Goal: Information Seeking & Learning: Learn about a topic

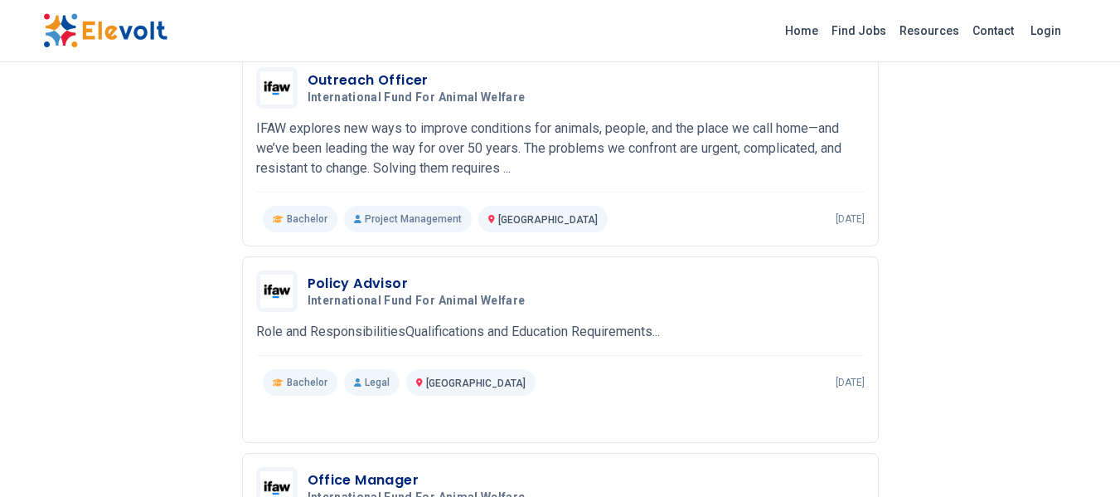
scroll to position [214, 0]
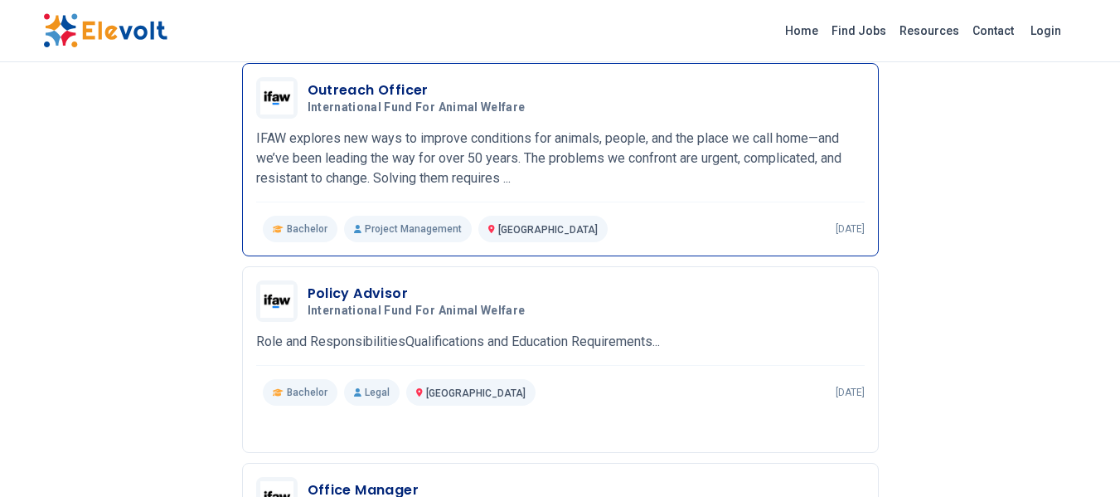
click at [435, 120] on div "Outreach Officer International Fund For Animal Welfare 07/28/2023 08/27/2023 Na…" at bounding box center [560, 159] width 609 height 165
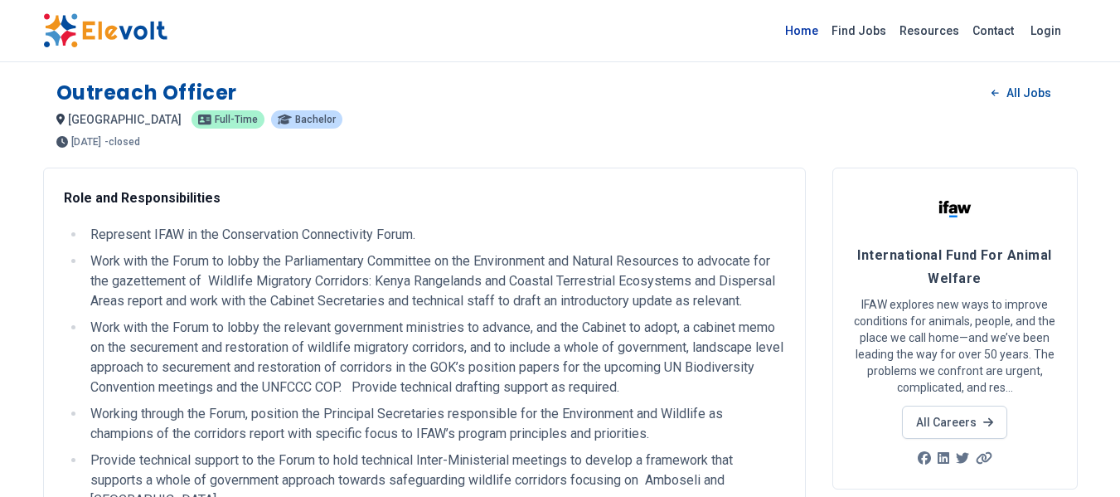
click at [812, 36] on link "Home" at bounding box center [802, 30] width 46 height 27
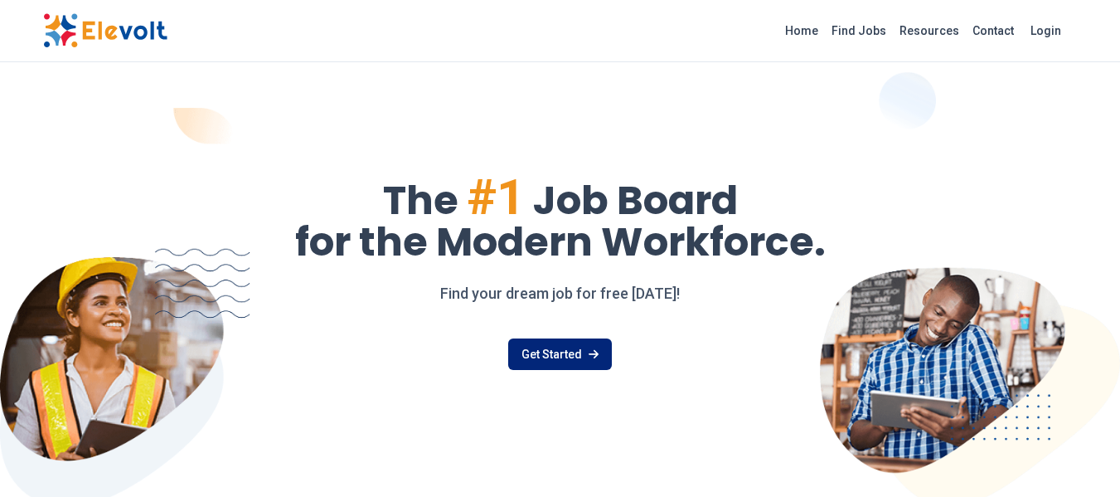
click at [571, 364] on link "Get Started" at bounding box center [560, 354] width 104 height 32
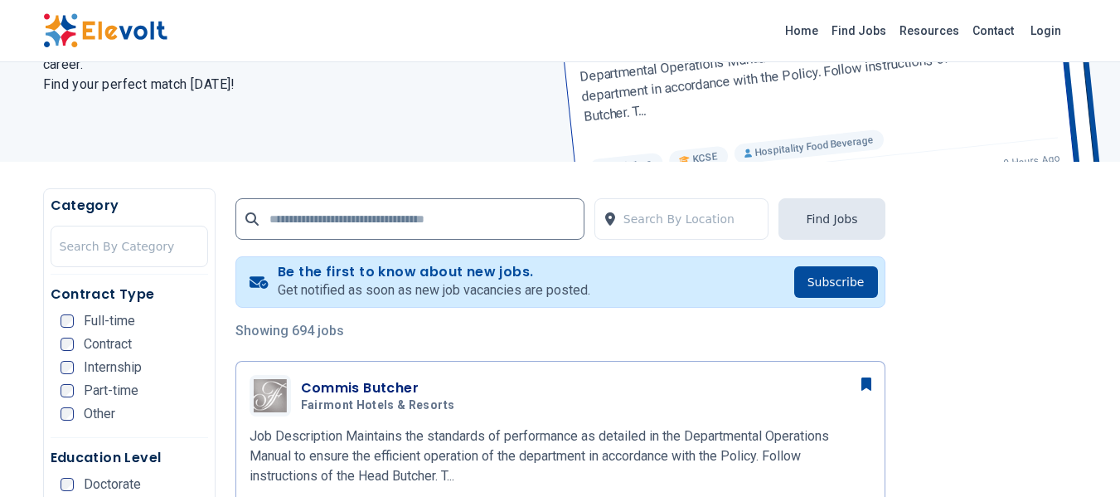
scroll to position [8, 0]
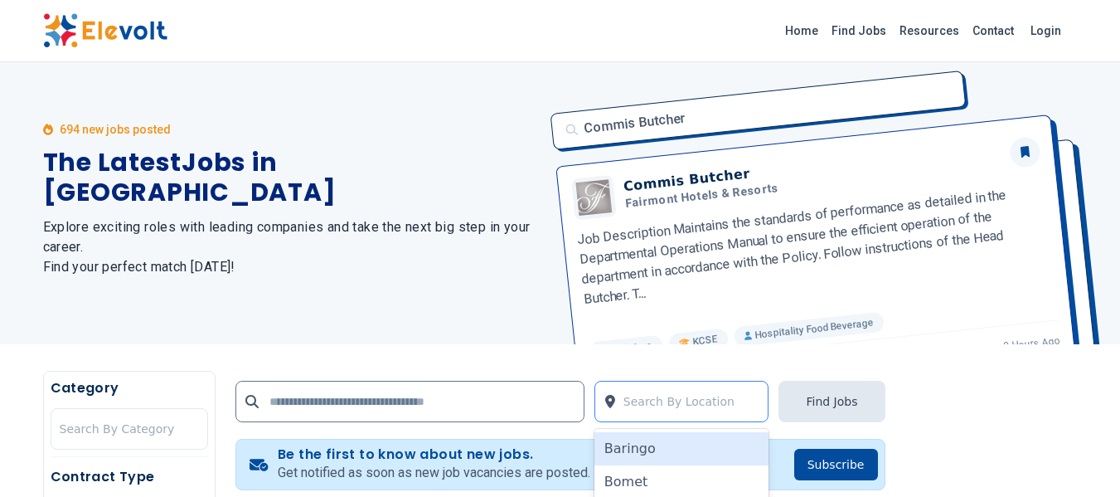
click at [683, 394] on div at bounding box center [692, 401] width 137 height 33
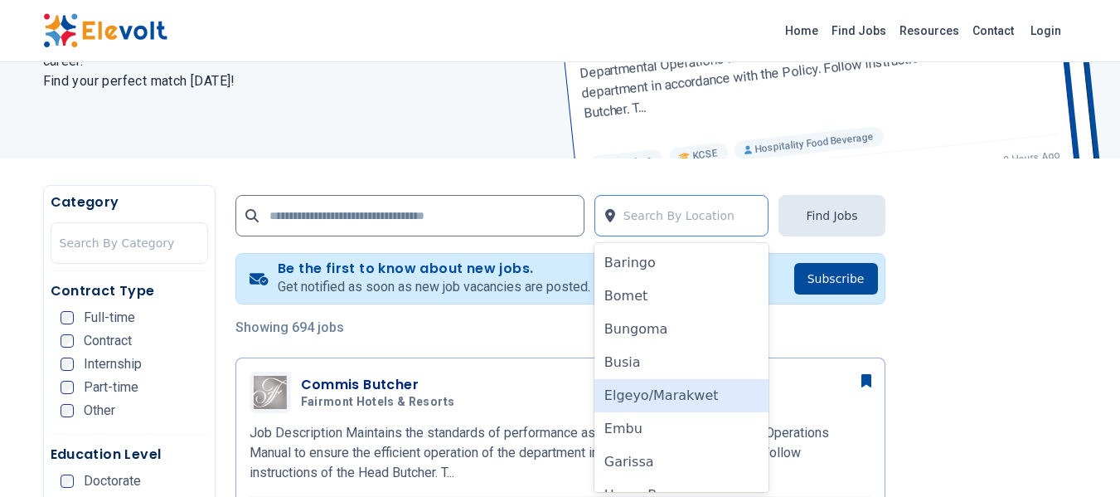
scroll to position [196, 0]
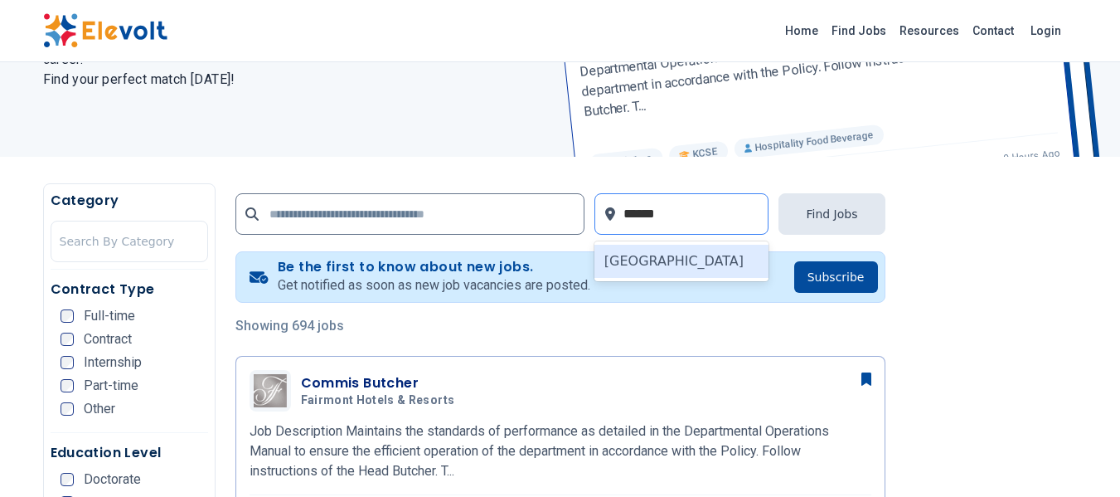
type input "*******"
click at [686, 258] on div "[GEOGRAPHIC_DATA]" at bounding box center [682, 261] width 175 height 33
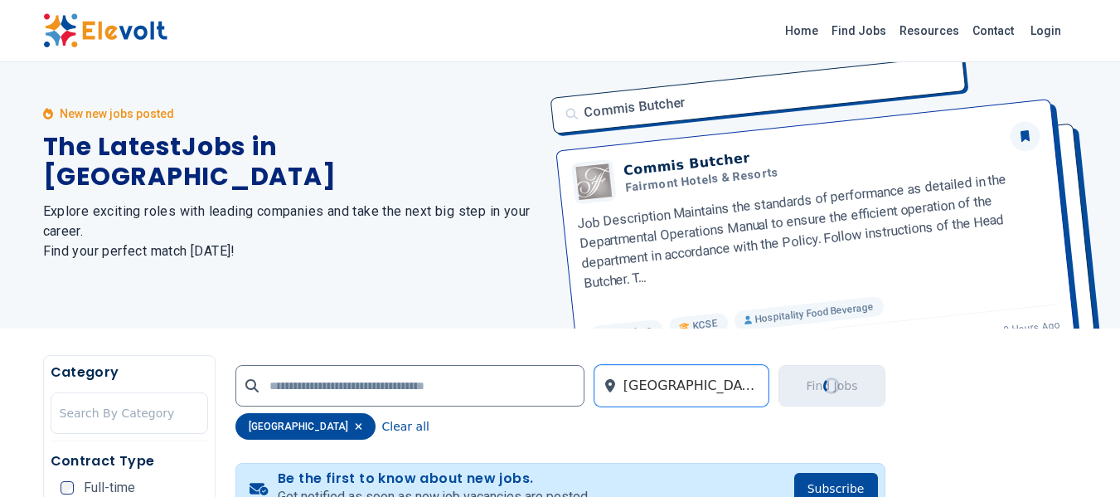
scroll to position [0, 0]
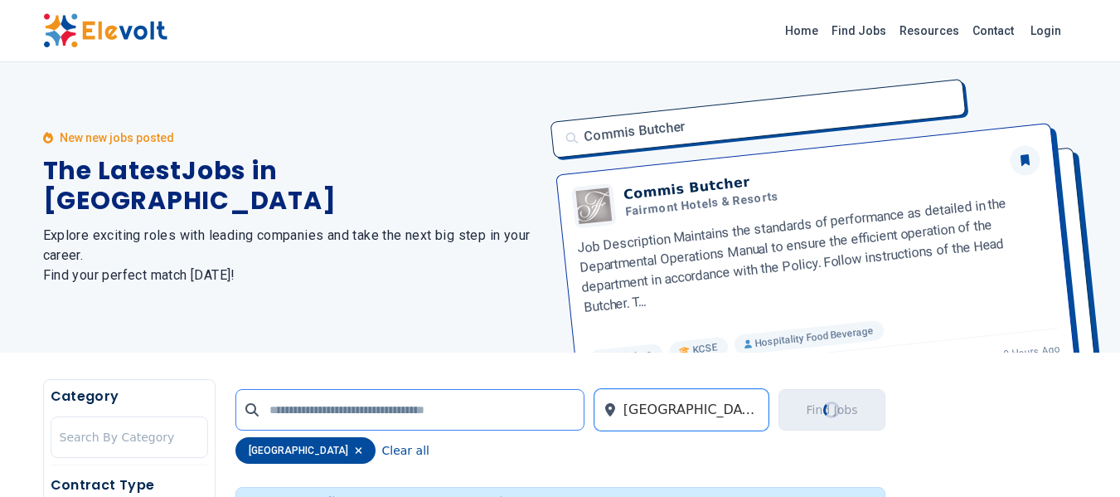
click at [387, 413] on input "text" at bounding box center [410, 409] width 349 height 41
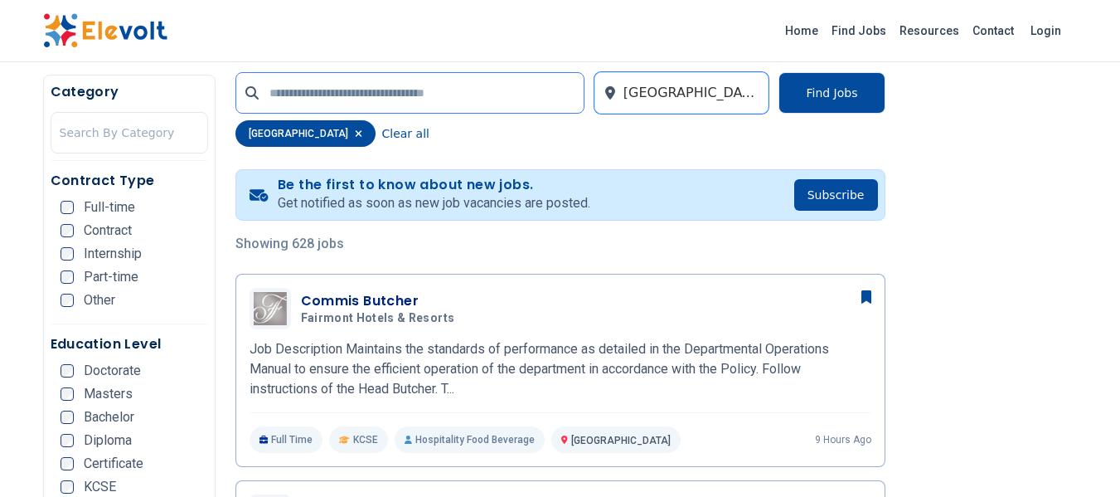
scroll to position [355, 0]
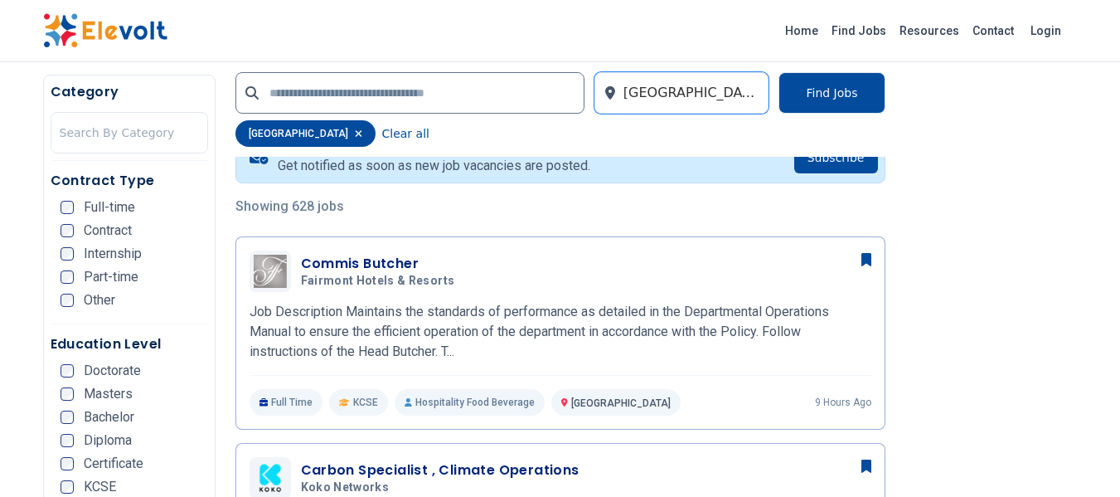
click at [80, 252] on div "Internship" at bounding box center [101, 253] width 81 height 13
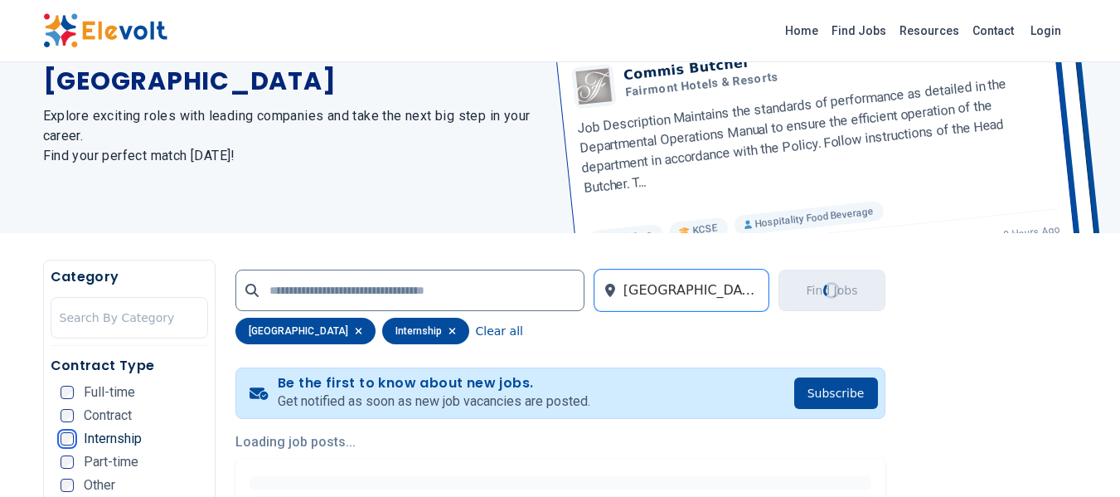
scroll to position [0, 0]
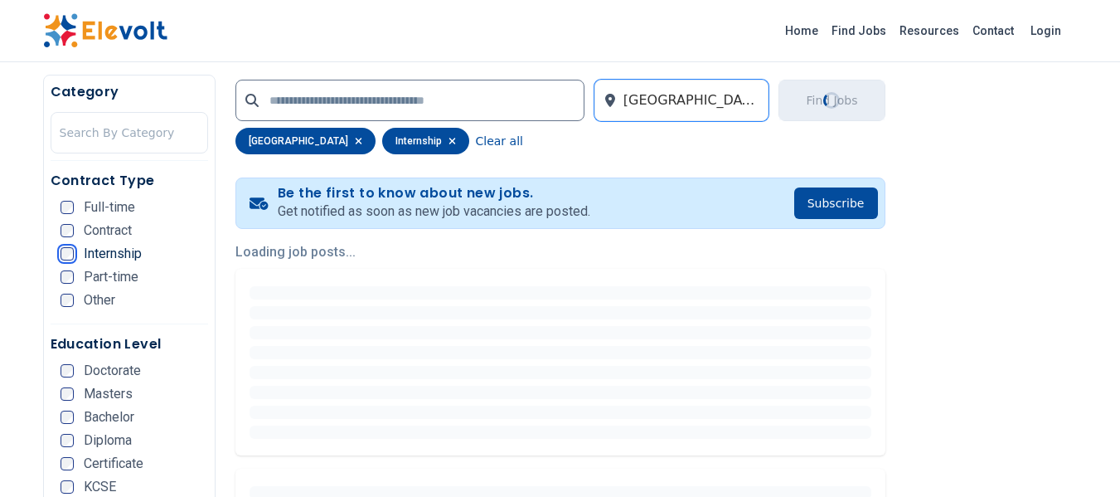
scroll to position [319, 0]
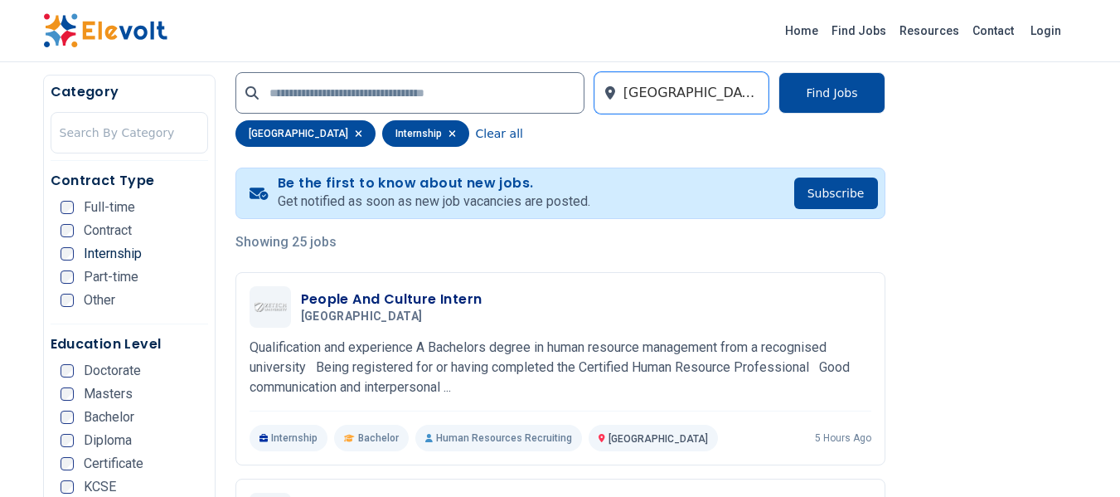
click at [74, 440] on div "Diploma" at bounding box center [96, 440] width 71 height 13
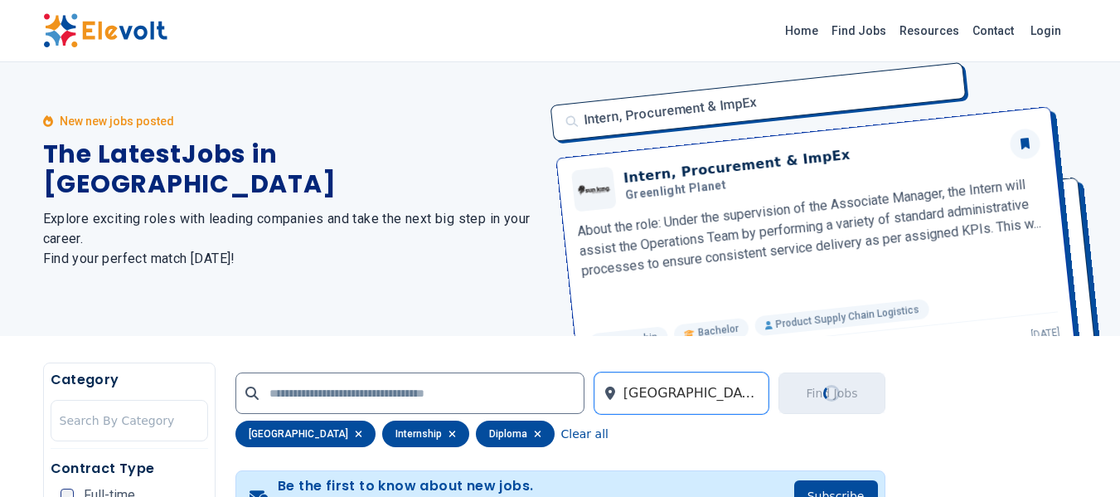
scroll to position [0, 0]
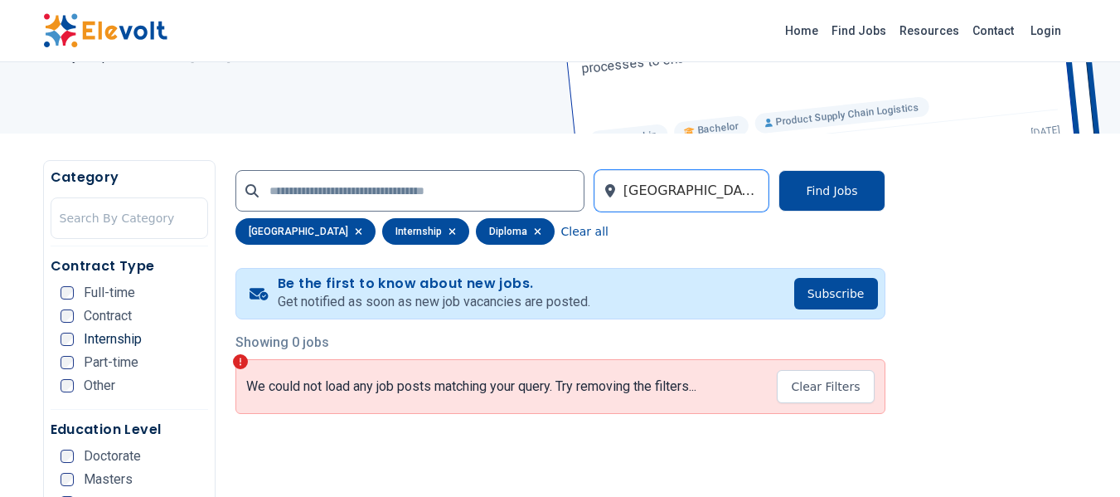
scroll to position [209, 0]
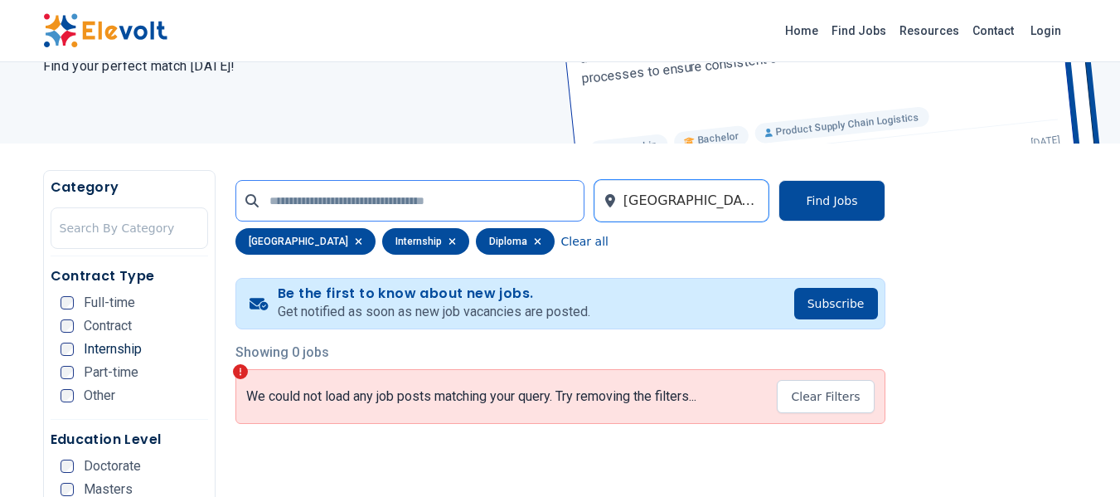
click at [455, 200] on input "text" at bounding box center [410, 200] width 349 height 41
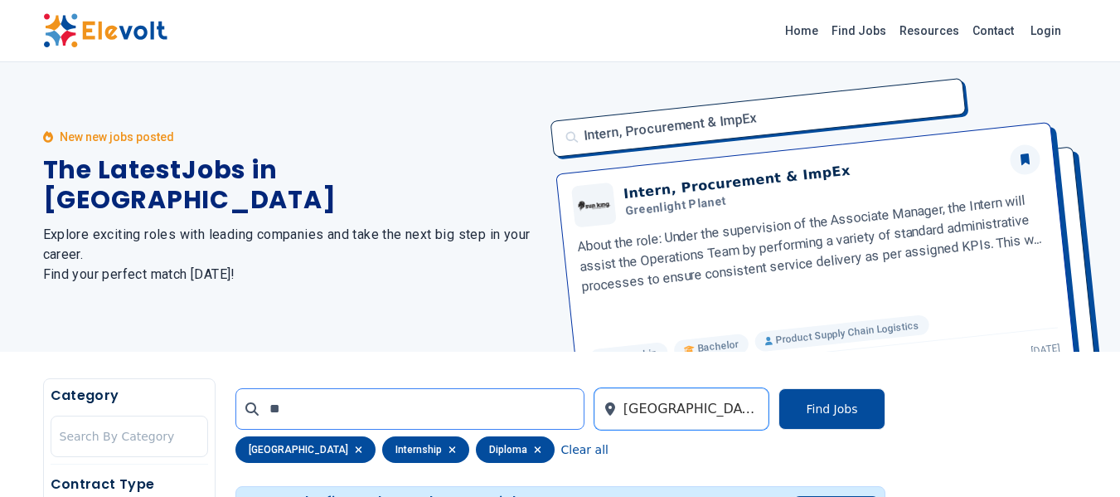
scroll to position [0, 0]
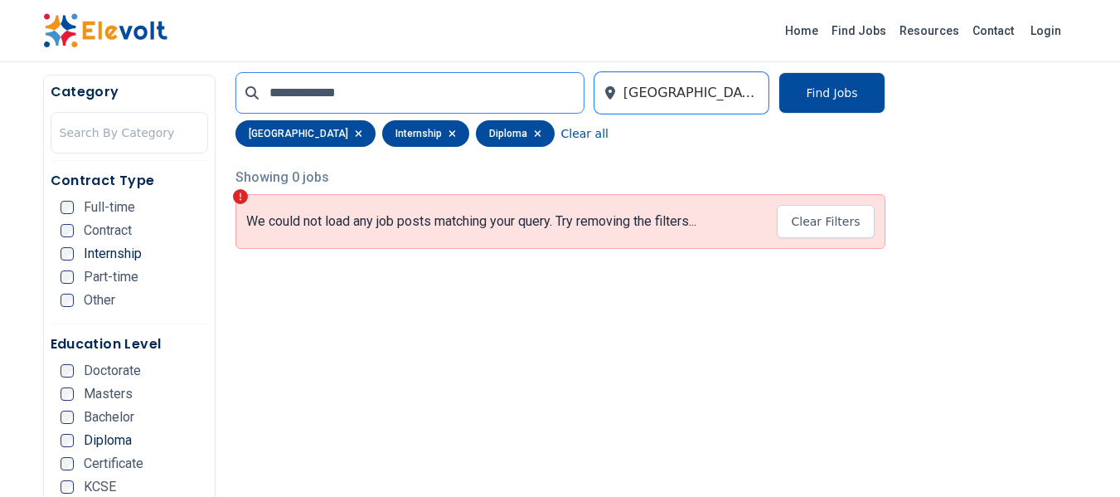
scroll to position [381, 0]
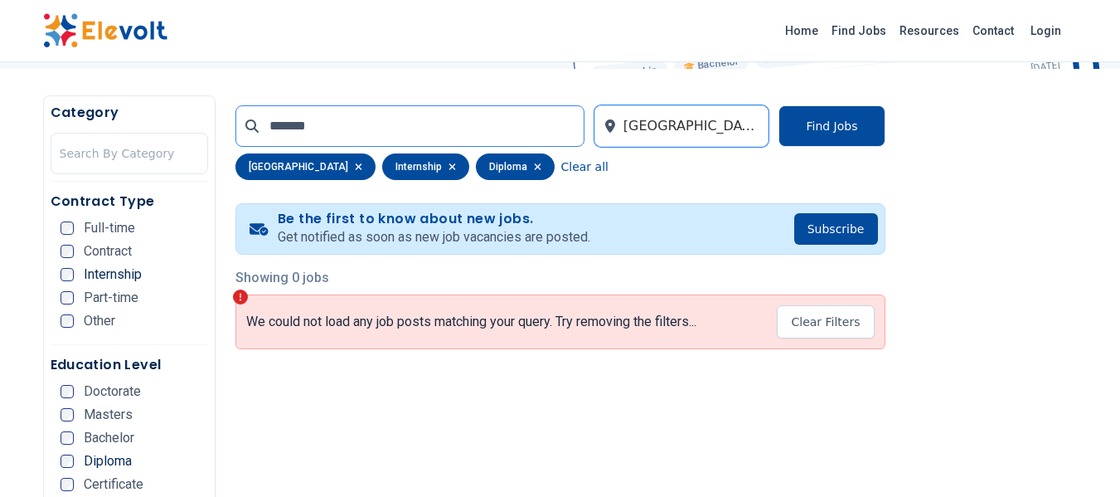
scroll to position [283, 0]
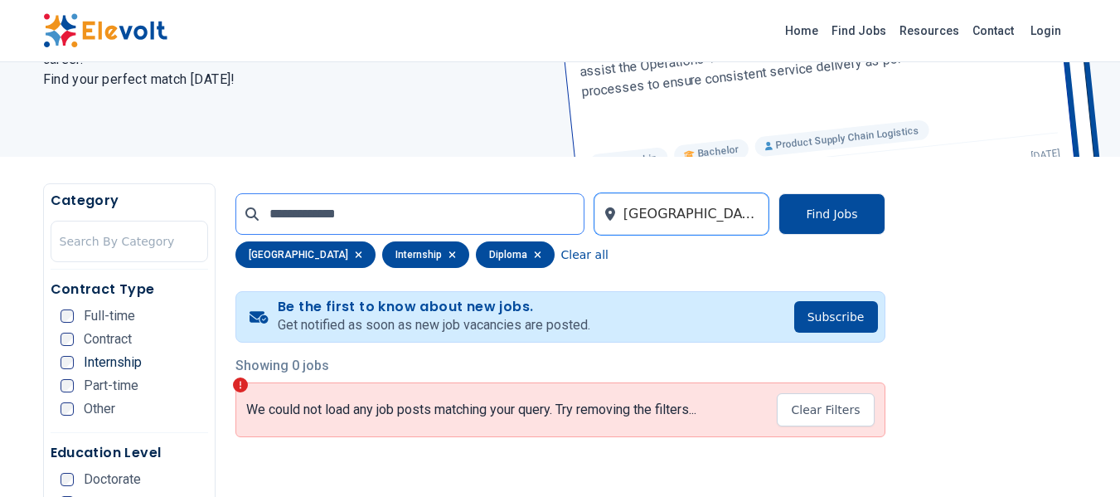
scroll to position [35, 0]
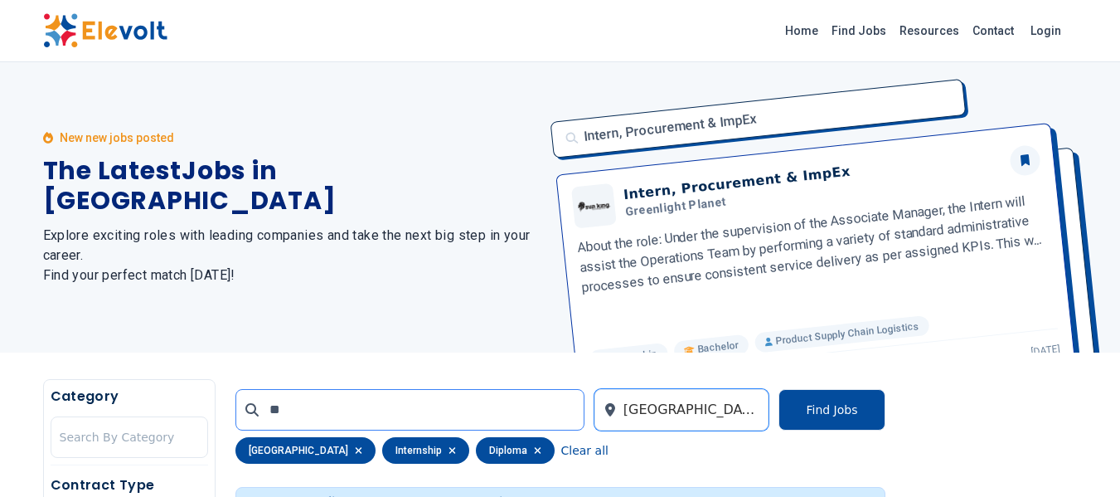
type input "*"
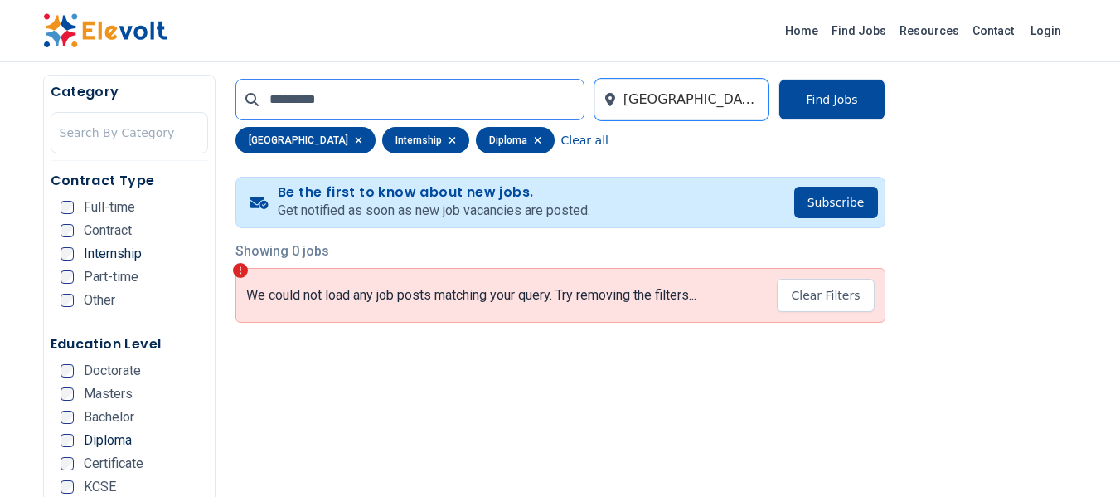
scroll to position [311, 0]
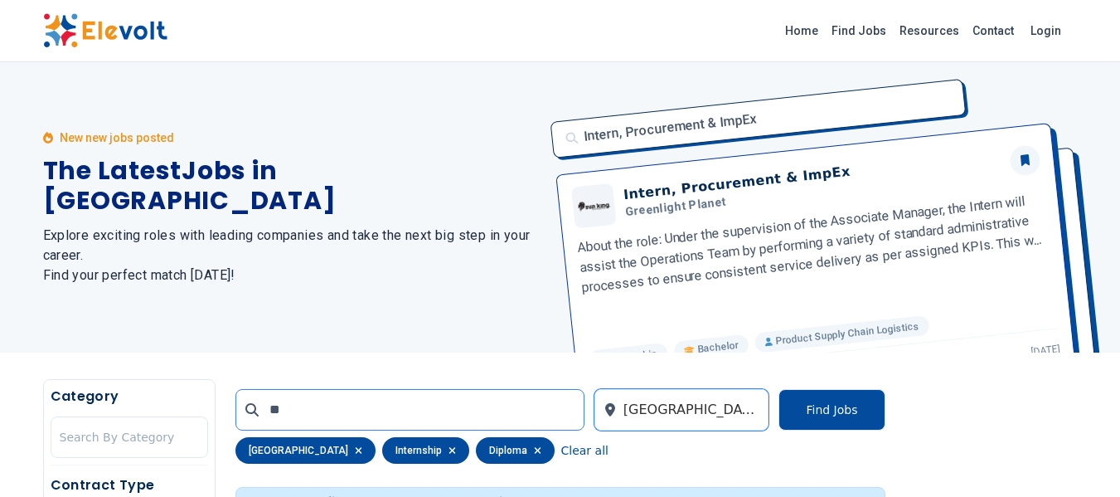
type input "*"
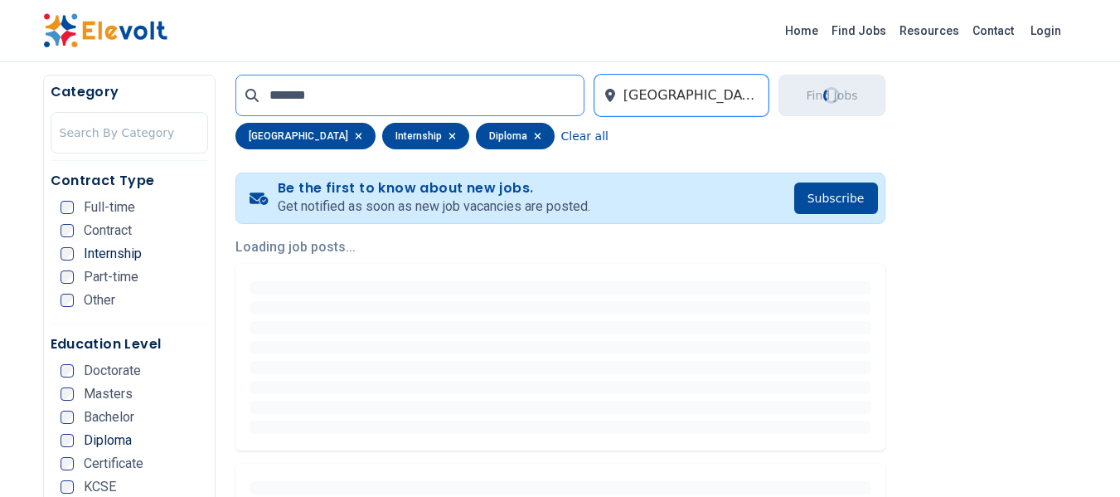
scroll to position [316, 0]
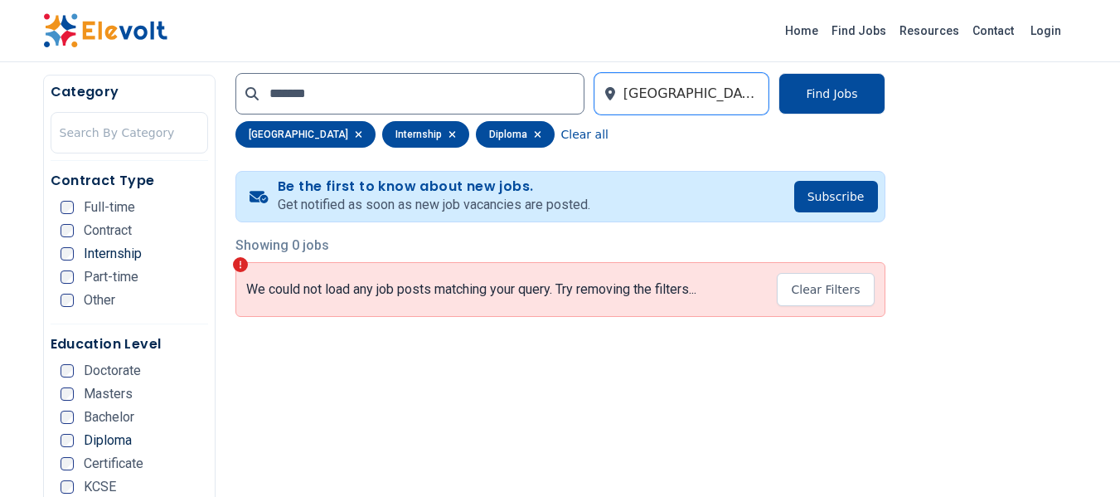
click at [90, 435] on span "Diploma" at bounding box center [108, 440] width 48 height 13
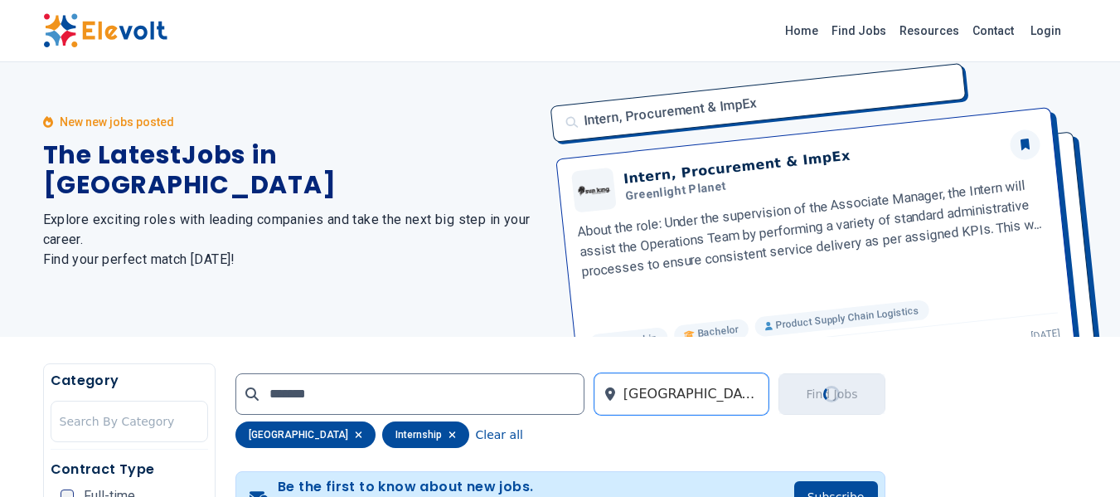
scroll to position [0, 0]
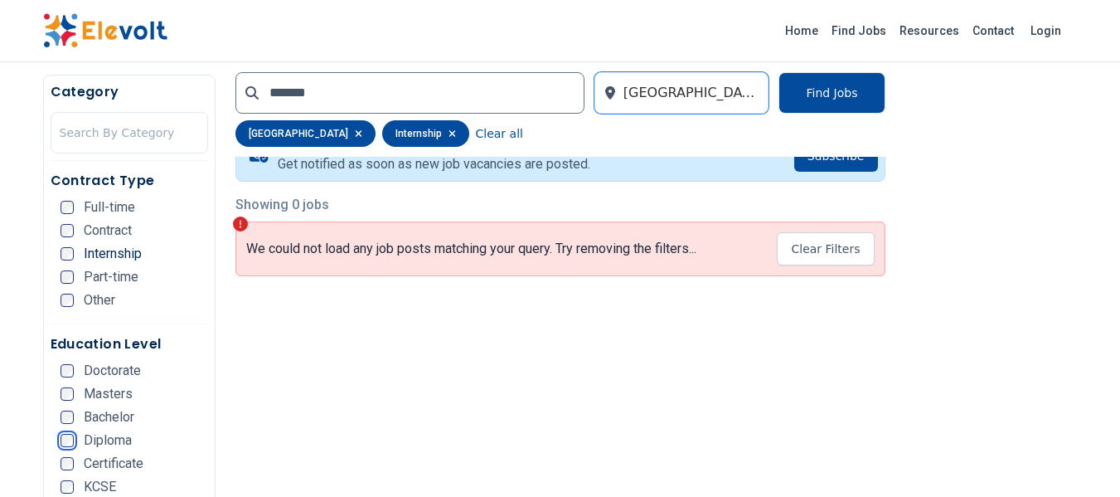
scroll to position [358, 0]
click at [423, 103] on input "*******" at bounding box center [410, 92] width 349 height 41
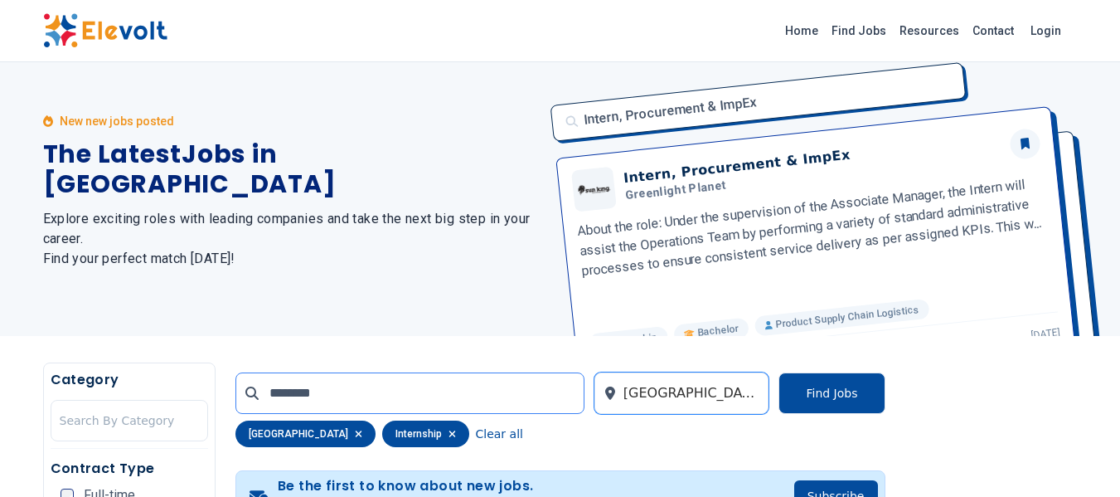
scroll to position [0, 0]
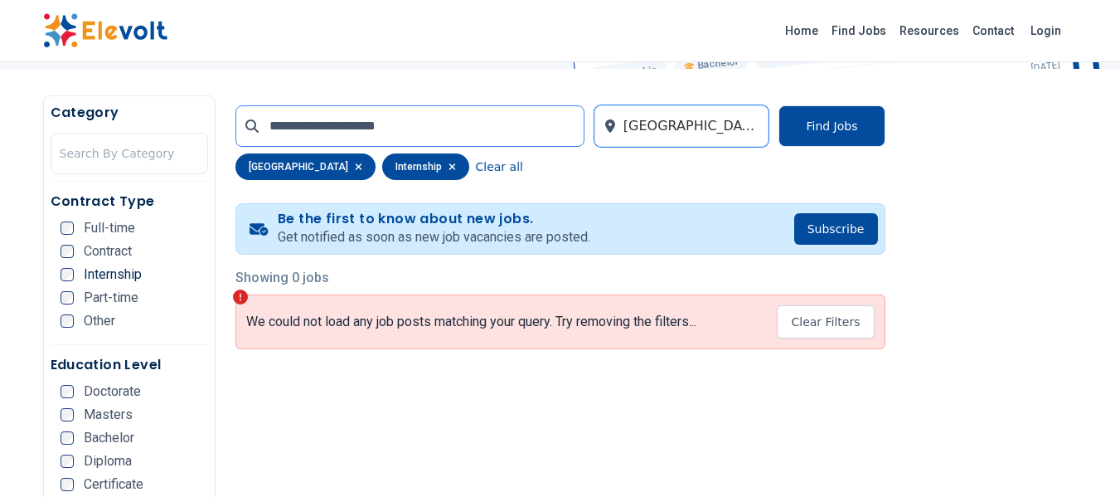
scroll to position [289, 0]
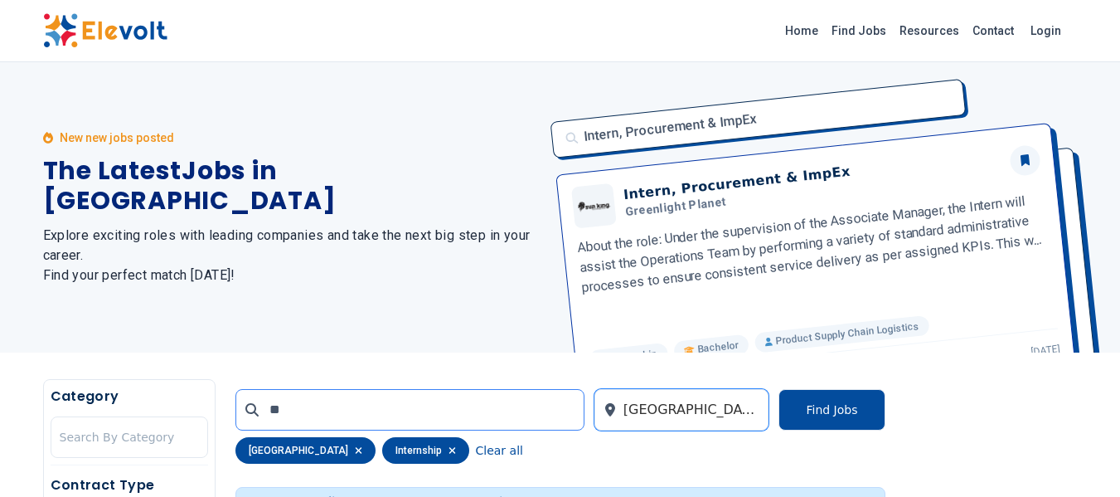
type input "*"
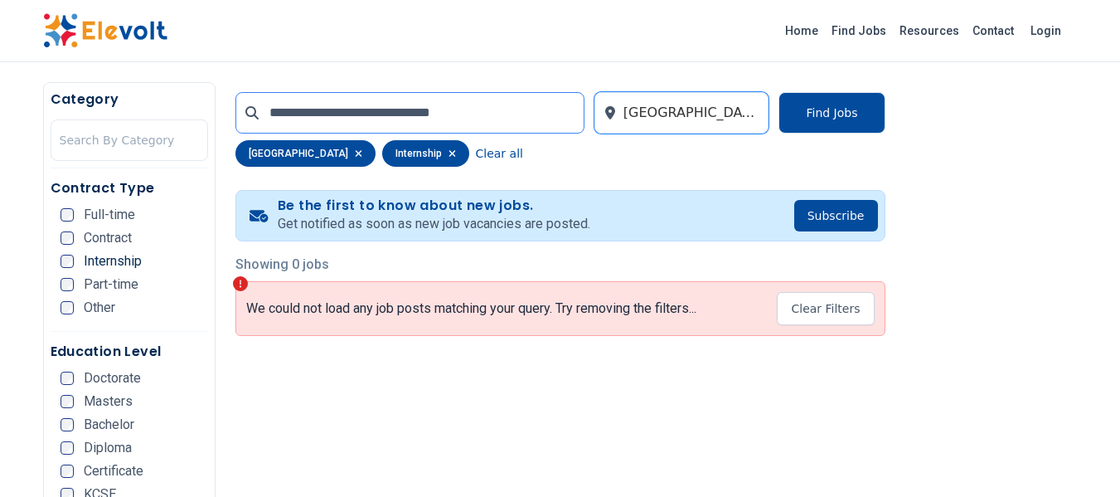
scroll to position [84, 0]
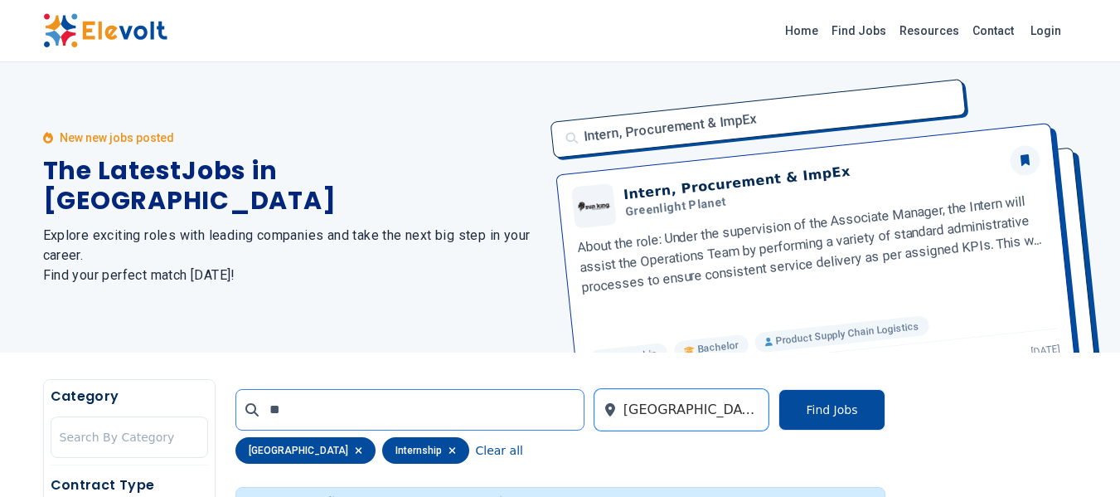
type input "*"
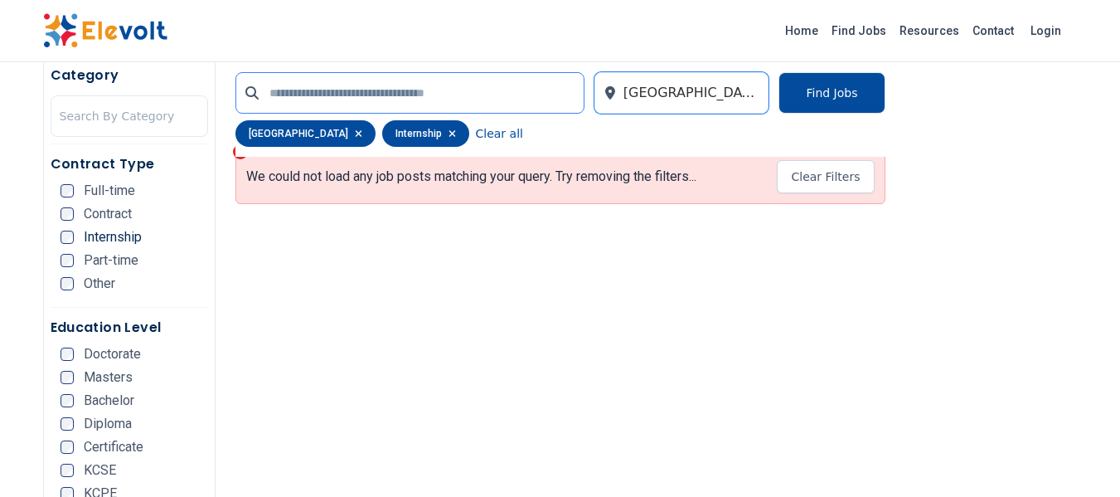
scroll to position [363, 0]
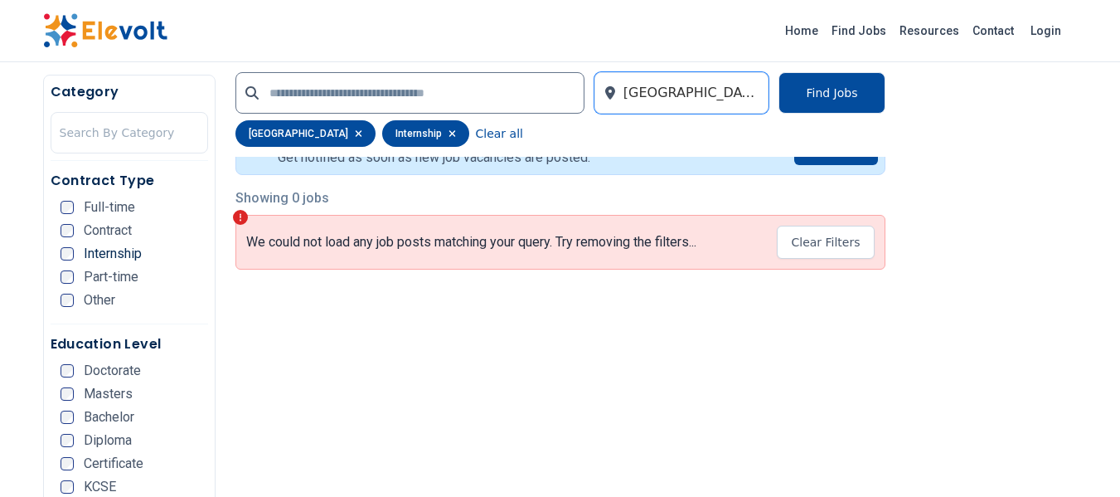
click at [120, 256] on span "Internship" at bounding box center [113, 253] width 58 height 13
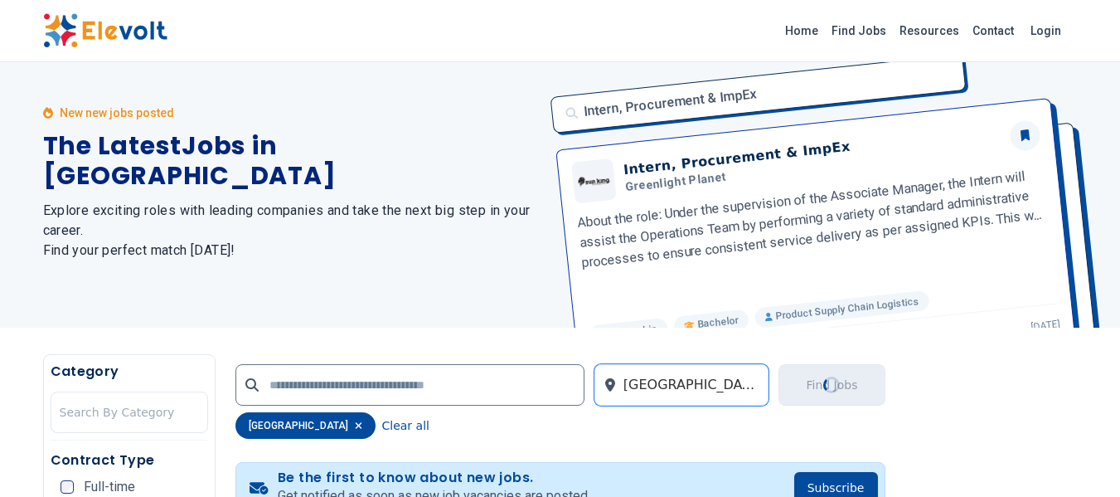
scroll to position [0, 0]
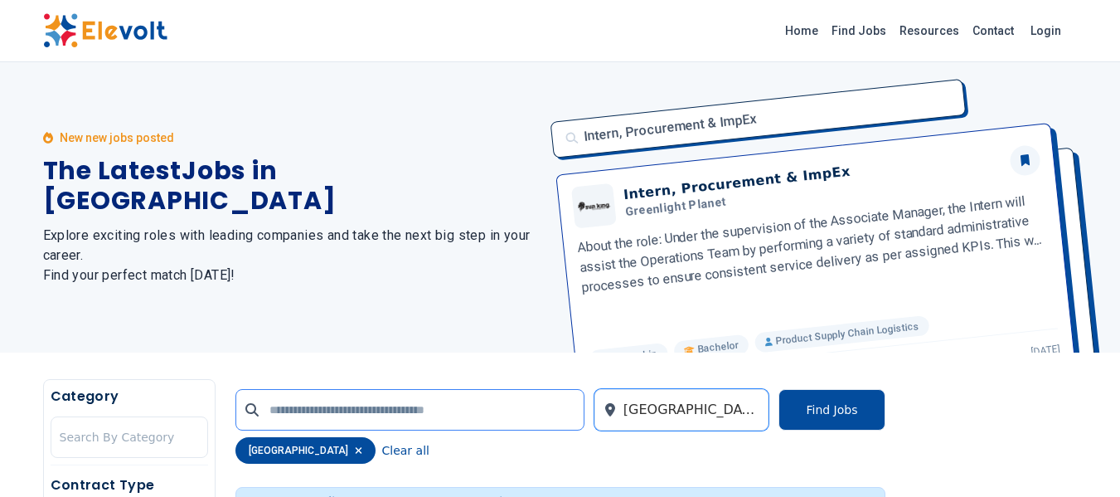
click at [438, 420] on input "text" at bounding box center [410, 409] width 349 height 41
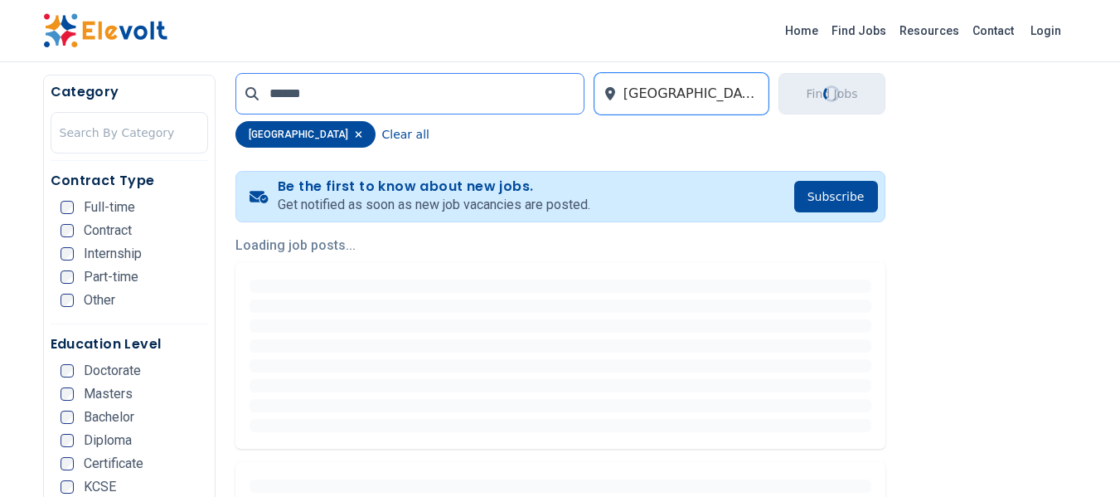
scroll to position [334, 0]
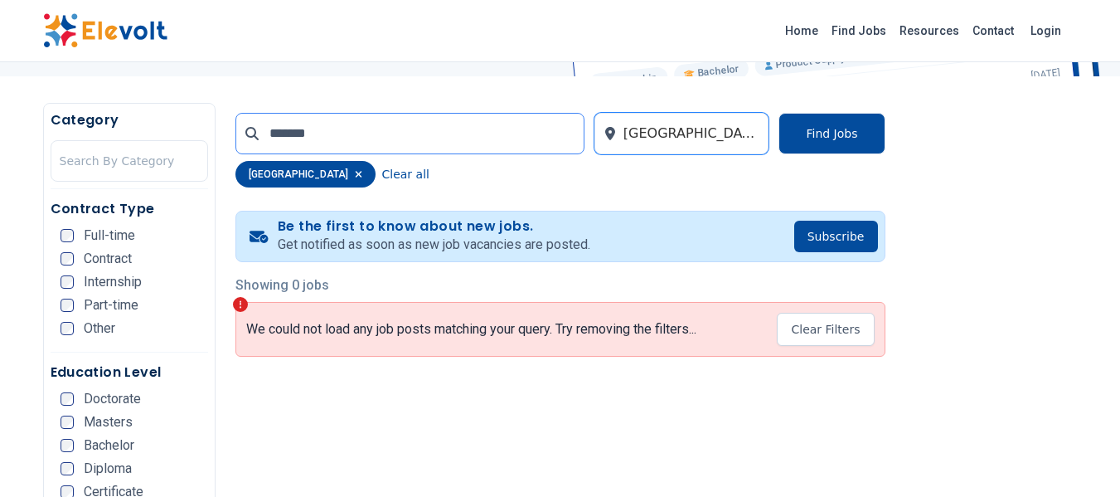
scroll to position [279, 0]
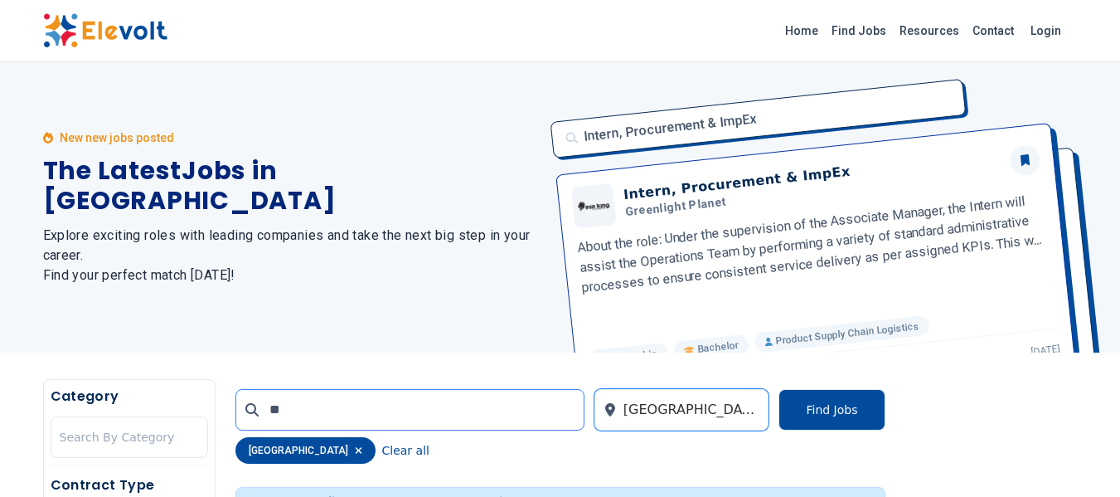
type input "*"
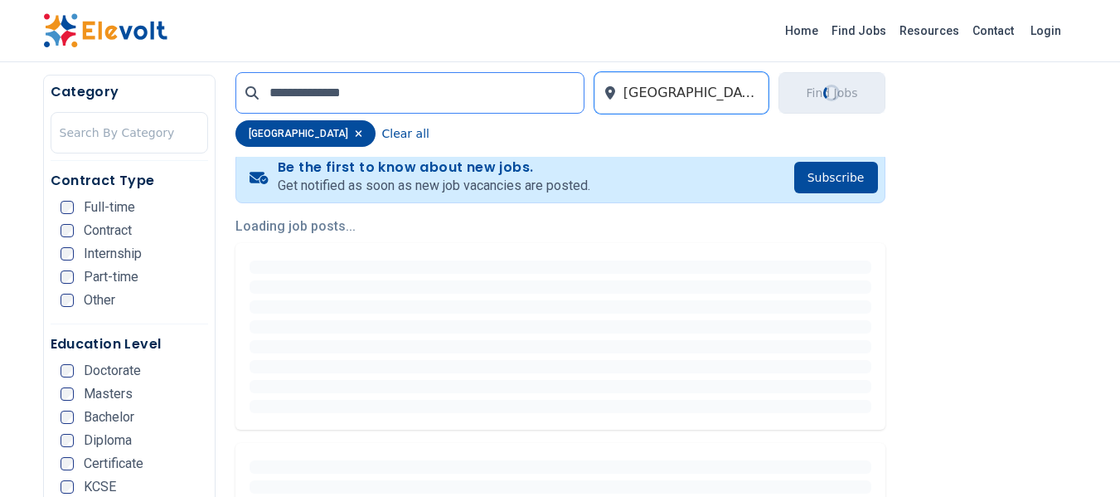
scroll to position [351, 0]
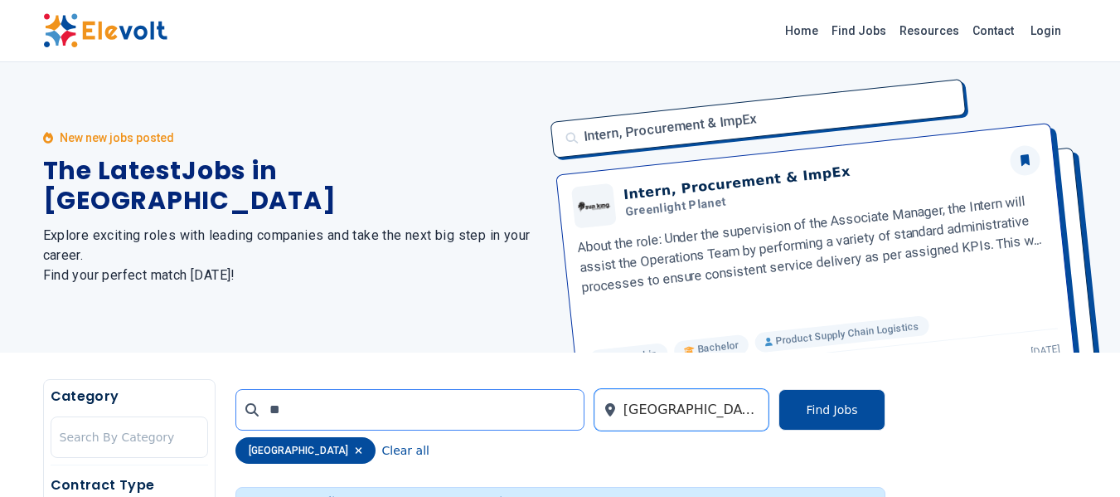
type input "*"
